Goal: Transaction & Acquisition: Purchase product/service

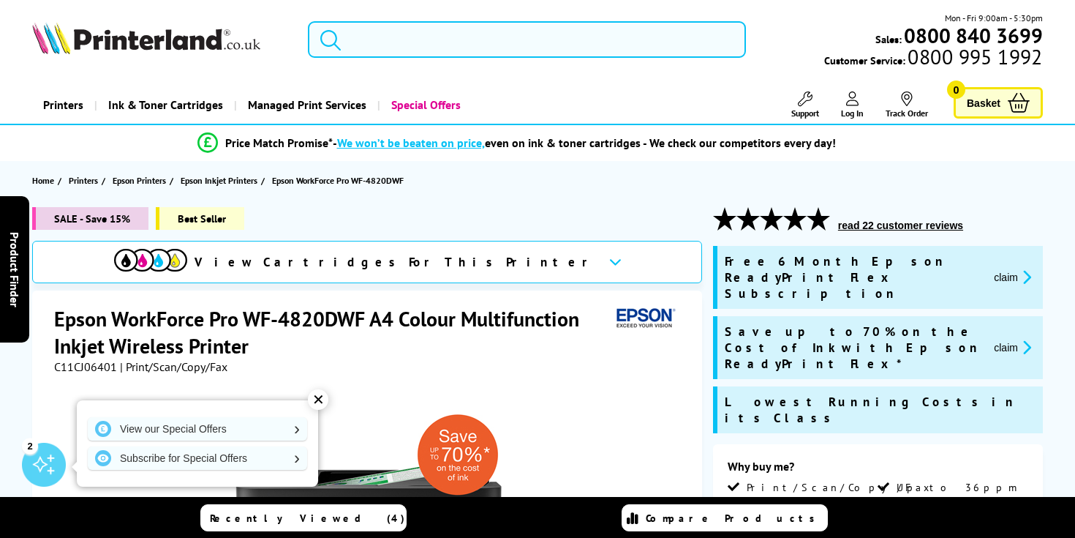
click at [391, 42] on input "search" at bounding box center [526, 39] width 437 height 37
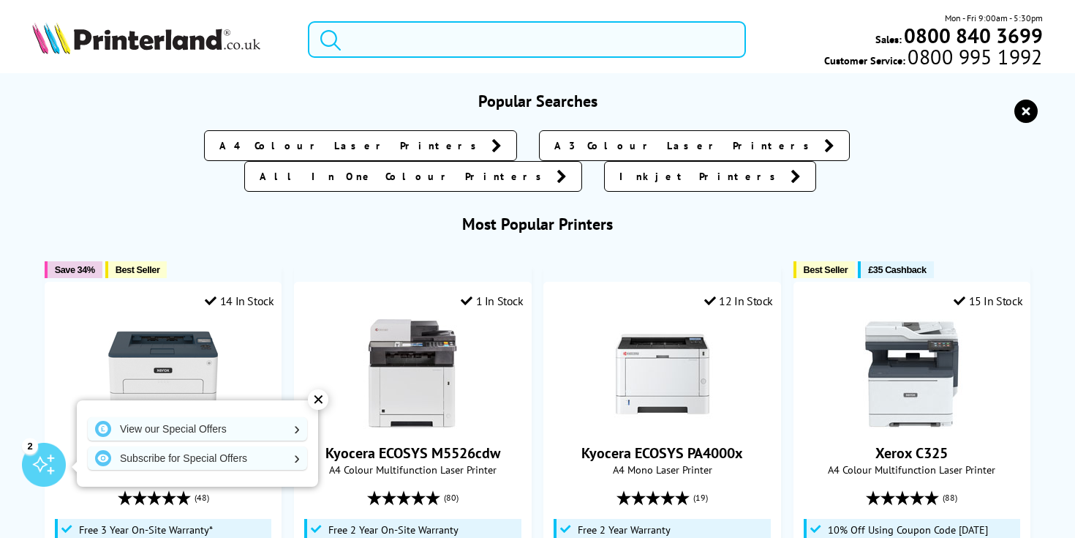
paste input "ET-2850"
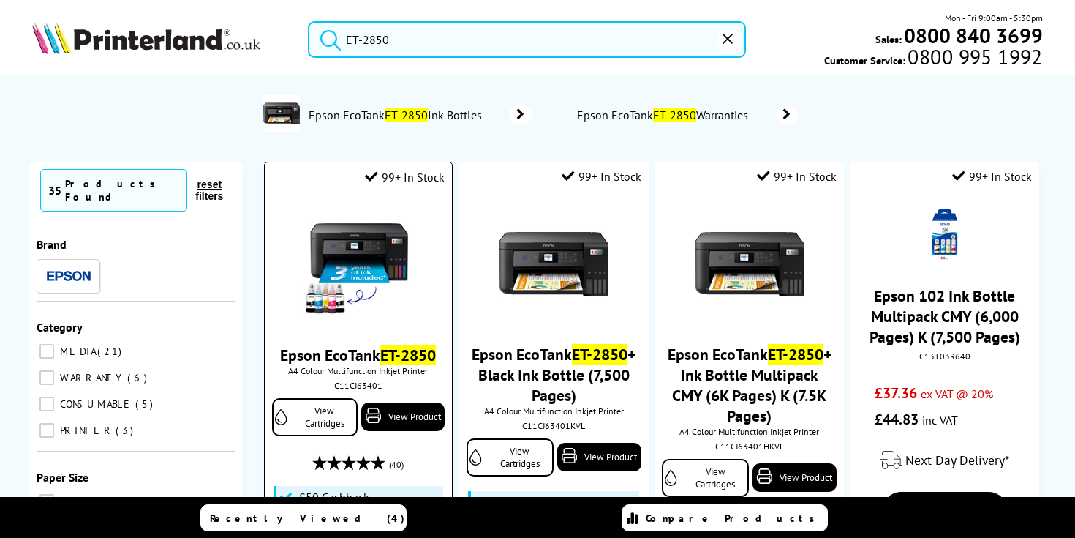
type input "ET-2850"
click at [336, 270] on img at bounding box center [358, 265] width 110 height 110
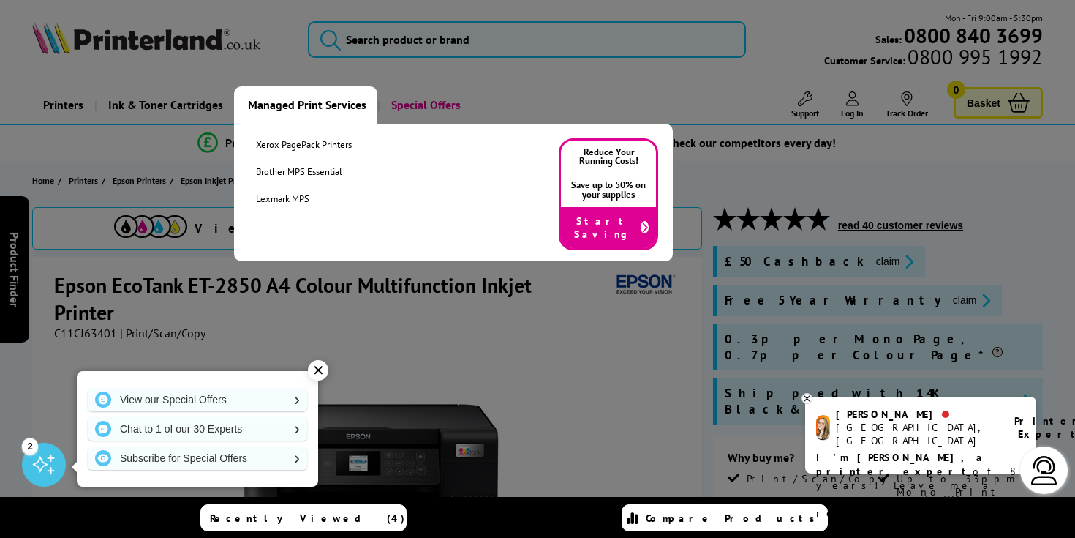
scroll to position [2, 0]
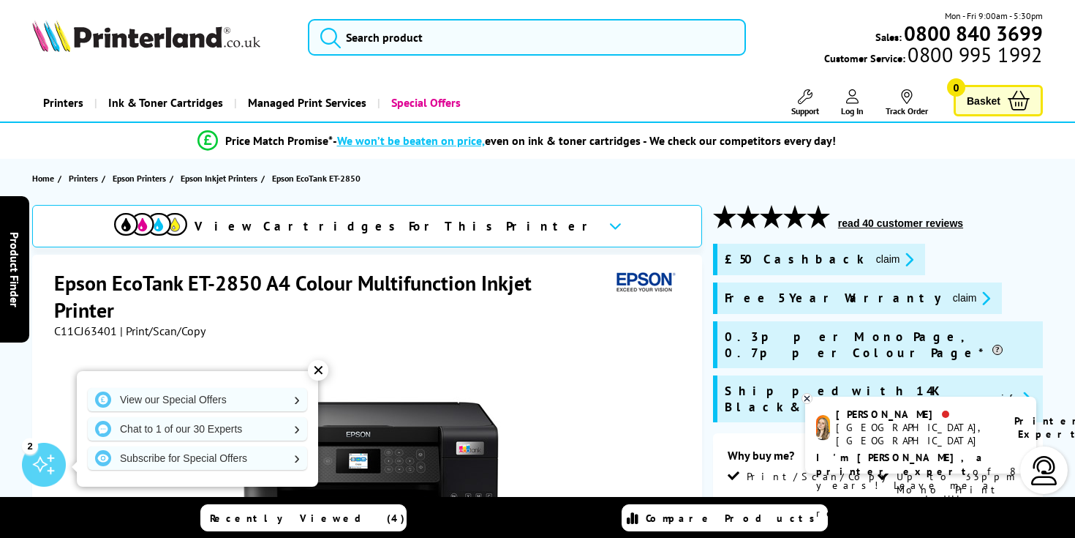
click at [208, 66] on div "Mon - Fri 9:00am - 5:30pm Sales: 0800 840 3699 Customer Service: 0800 995 1992" at bounding box center [537, 41] width 1075 height 64
